Goal: Task Accomplishment & Management: Use online tool/utility

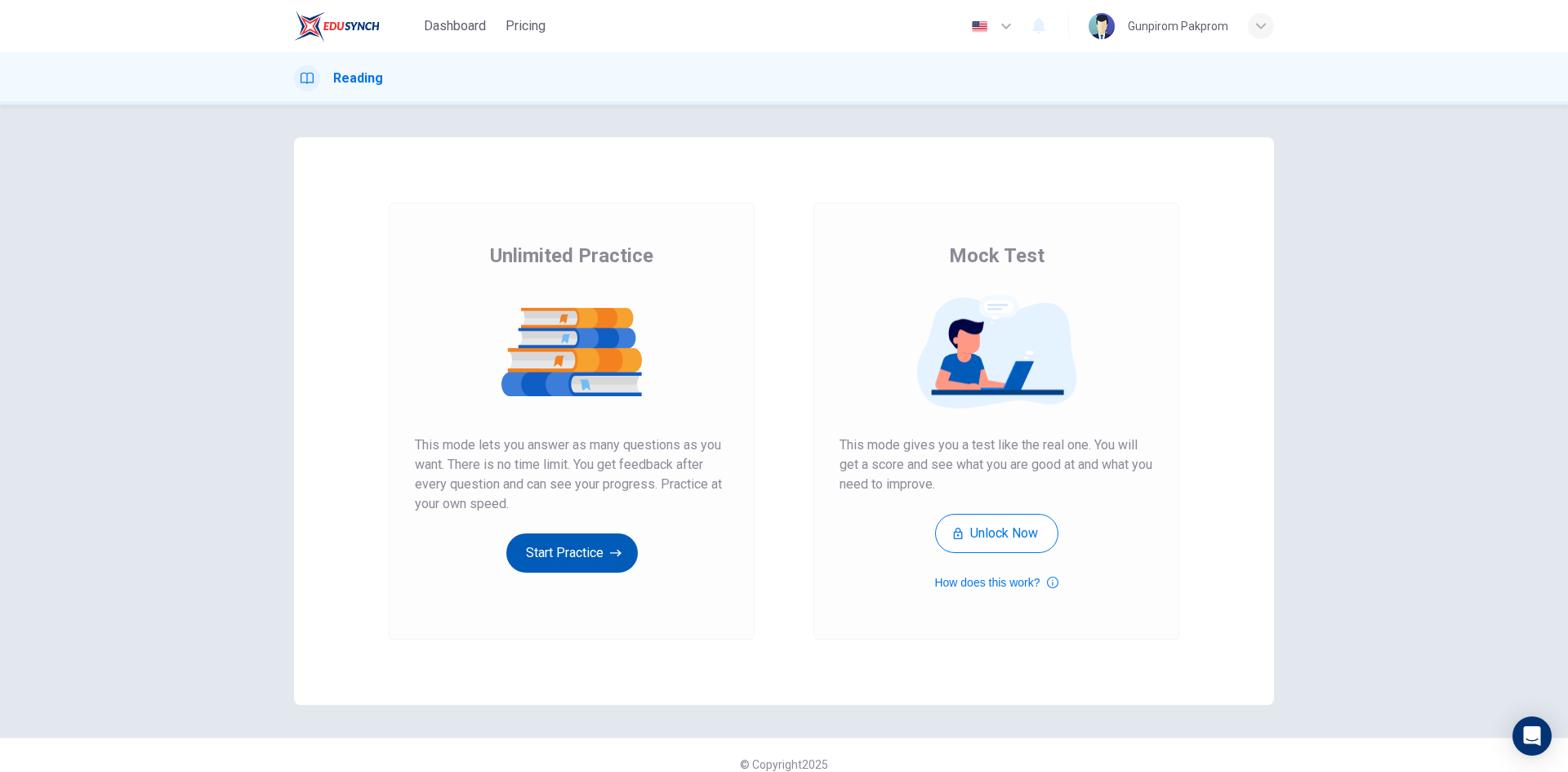
click at [585, 565] on button "Start Practice" at bounding box center [571, 552] width 131 height 39
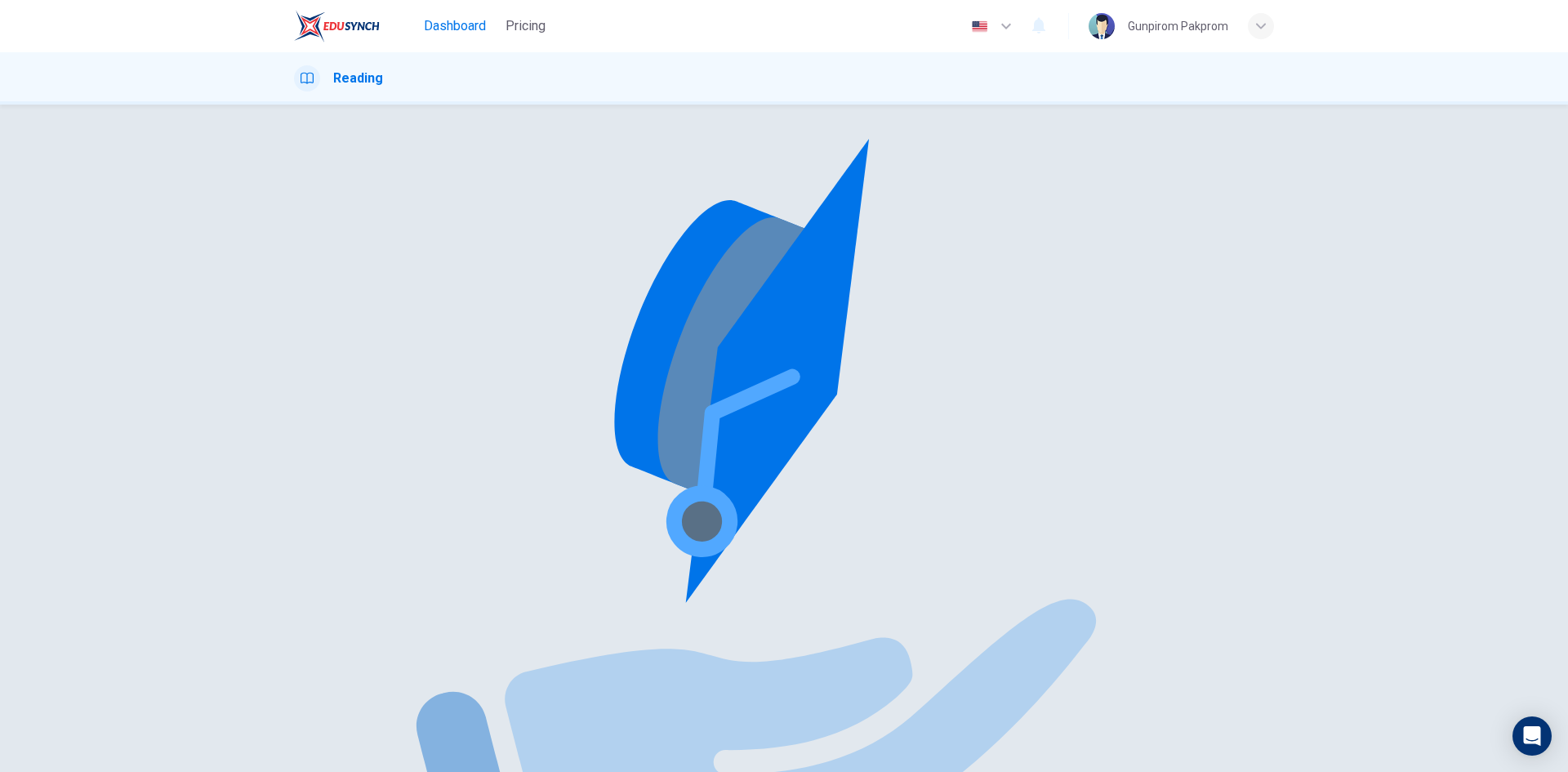
click at [458, 19] on span "Dashboard" at bounding box center [454, 26] width 62 height 20
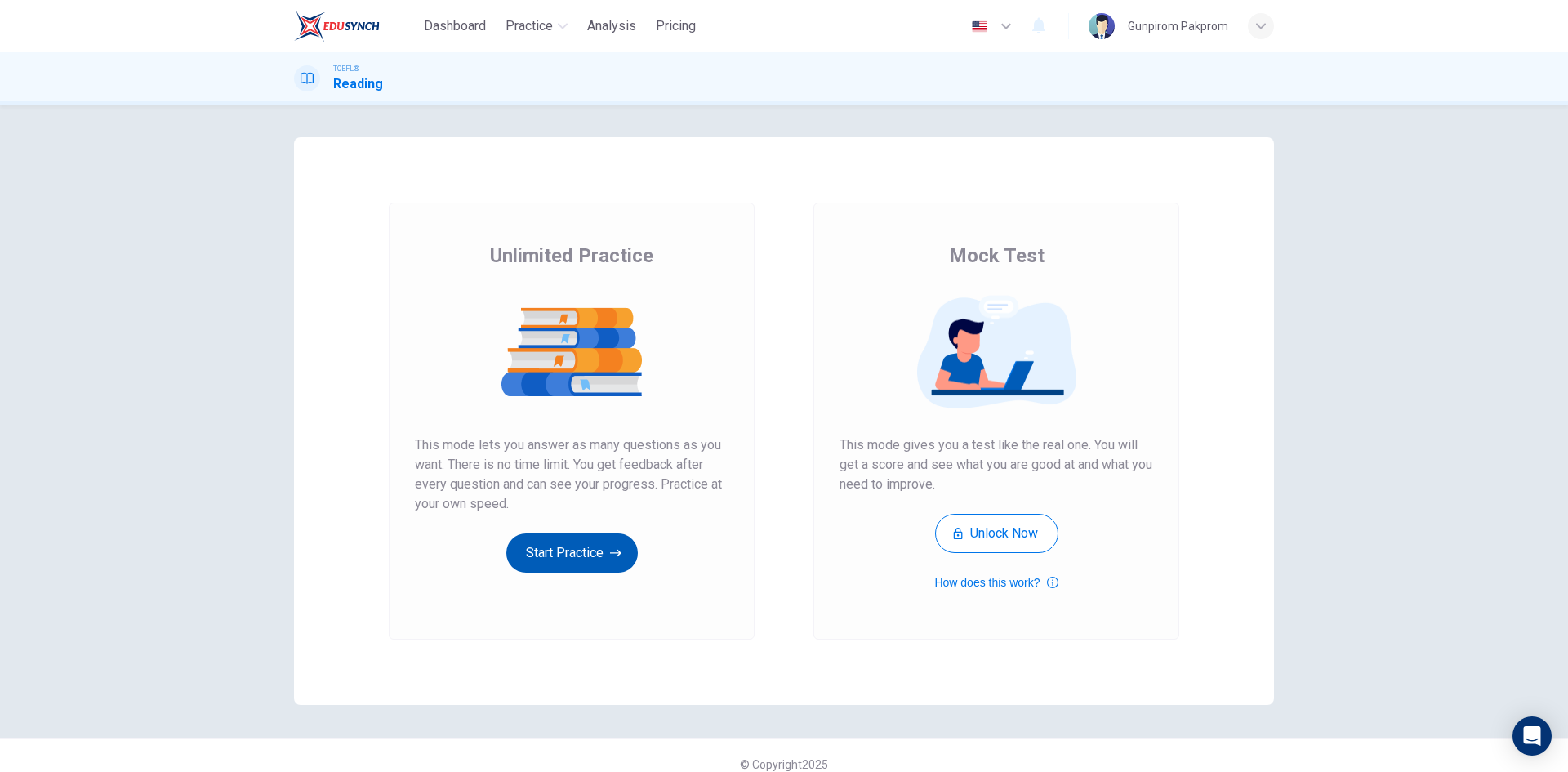
click at [600, 549] on button "Start Practice" at bounding box center [571, 552] width 131 height 39
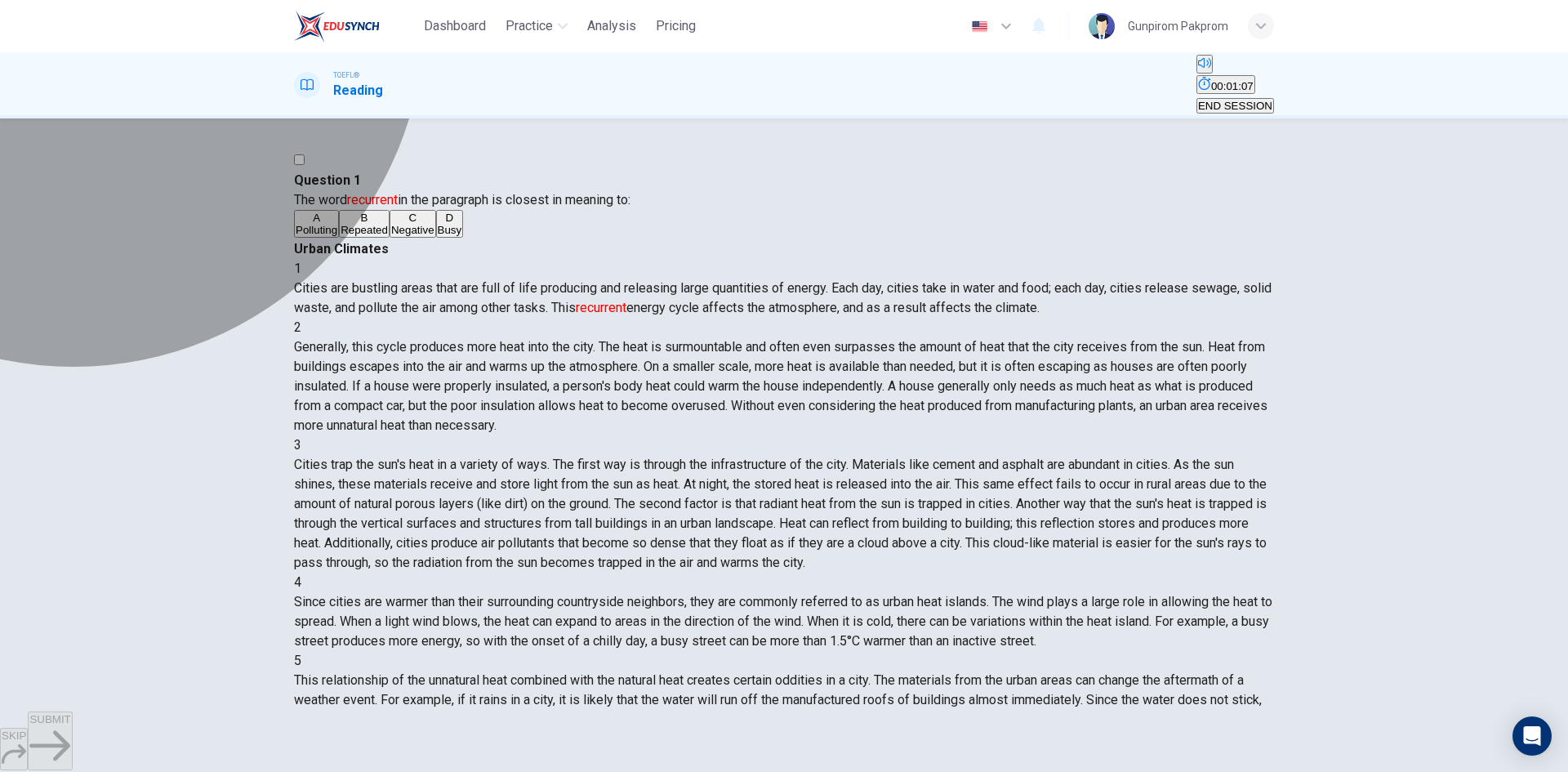
click at [337, 236] on span "Polluting" at bounding box center [317, 230] width 42 height 12
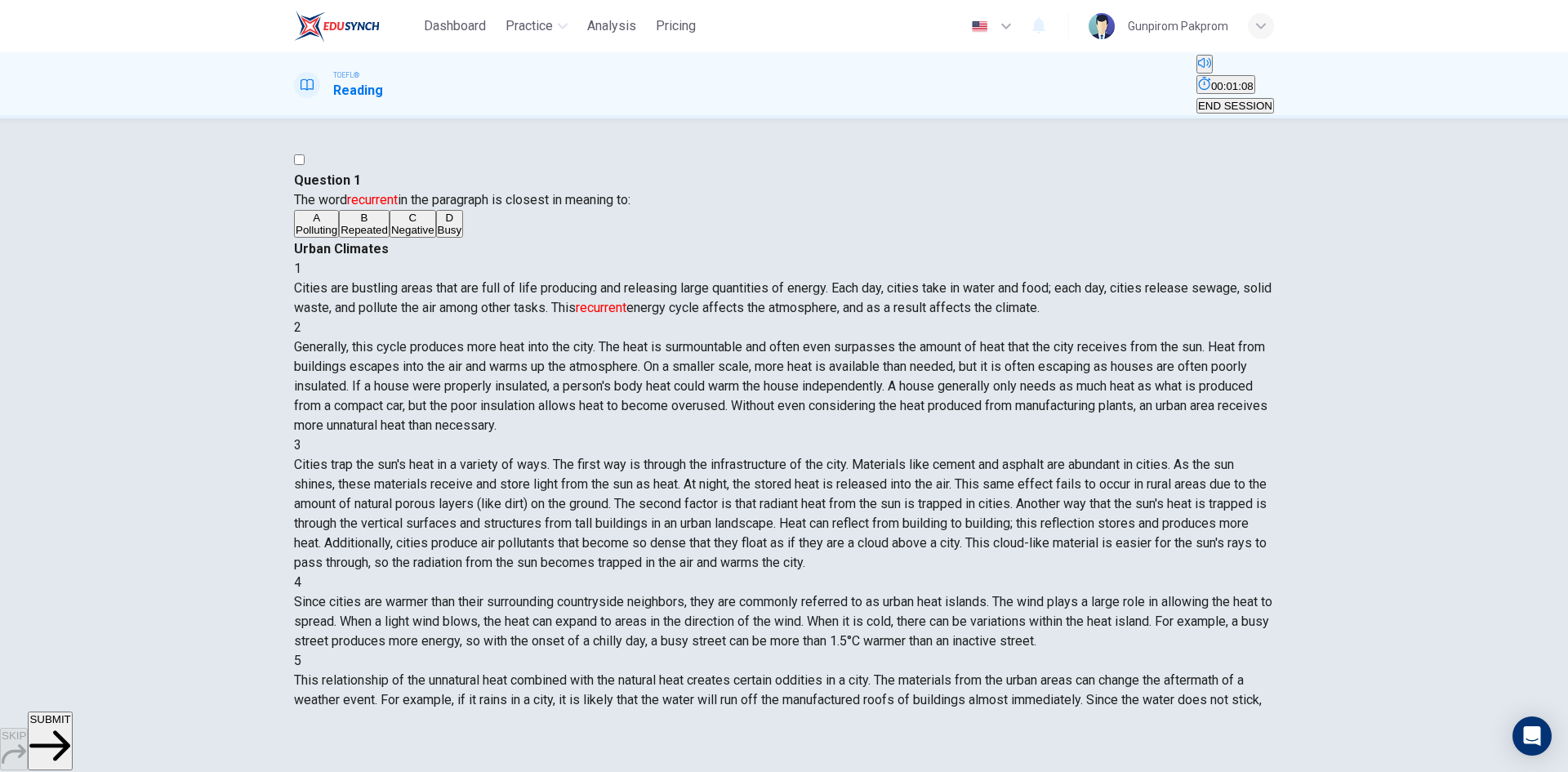
click at [70, 725] on span "SUBMIT" at bounding box center [50, 719] width 41 height 12
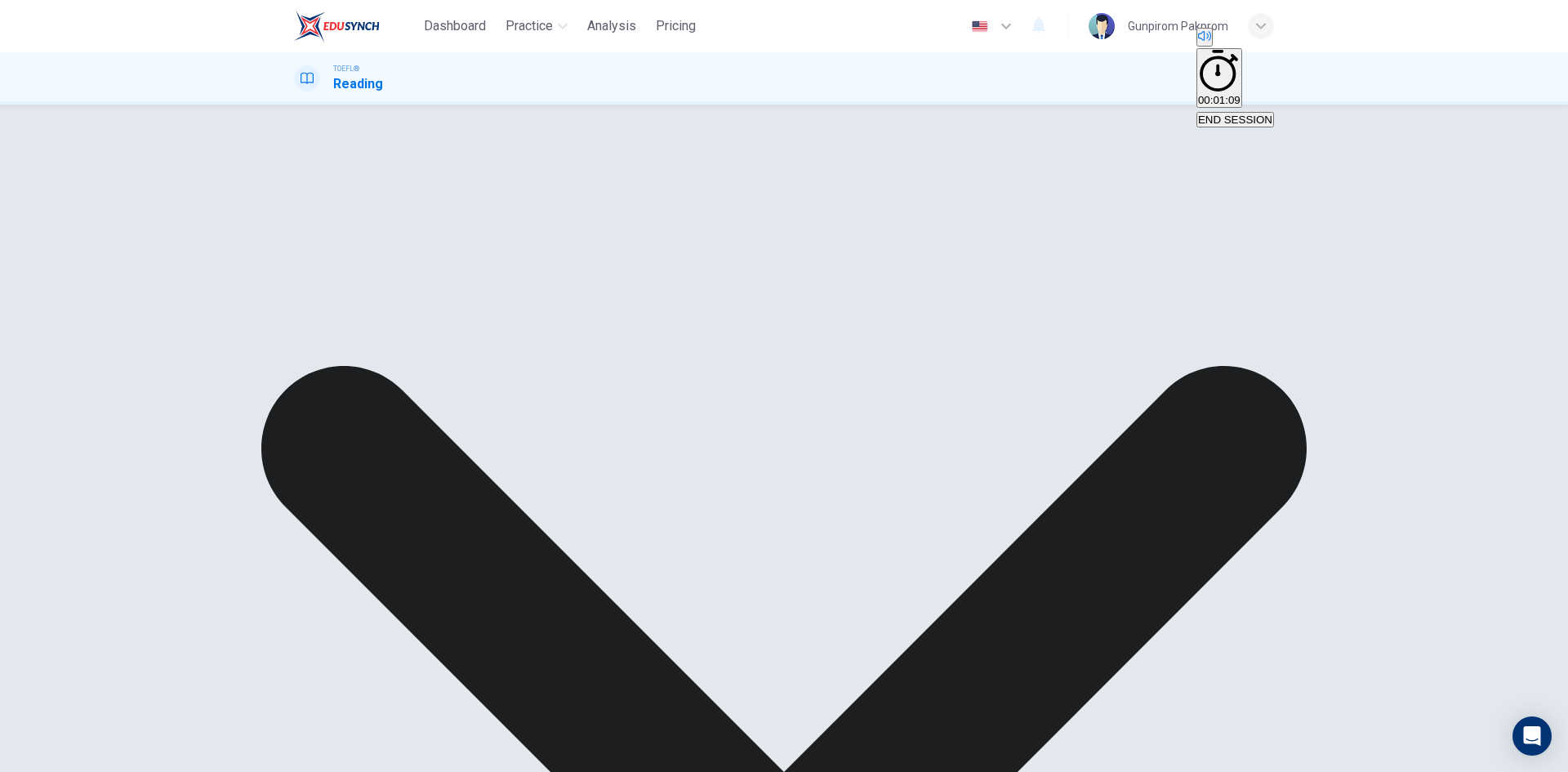
scroll to position [424, 0]
